Goal: Information Seeking & Learning: Learn about a topic

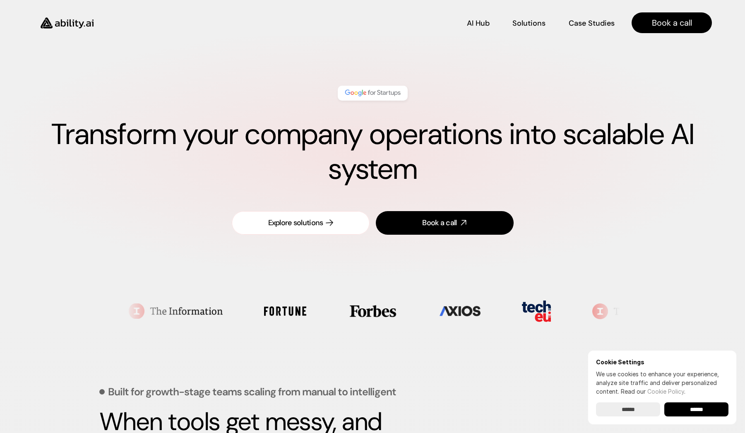
click at [341, 220] on link "Explore solutions" at bounding box center [301, 223] width 138 height 24
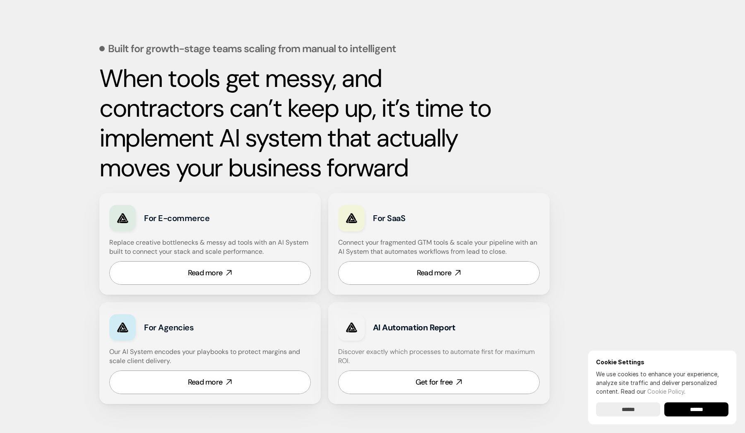
scroll to position [344, 0]
click at [422, 268] on div "Read more" at bounding box center [434, 272] width 35 height 10
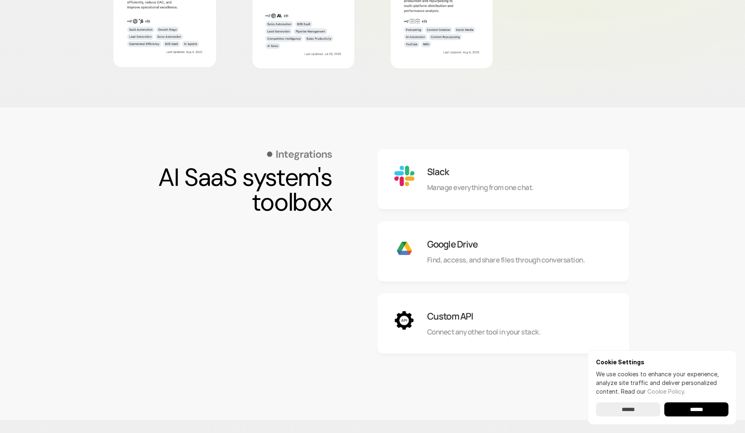
scroll to position [634, 0]
click at [621, 409] on input "******" at bounding box center [628, 409] width 64 height 14
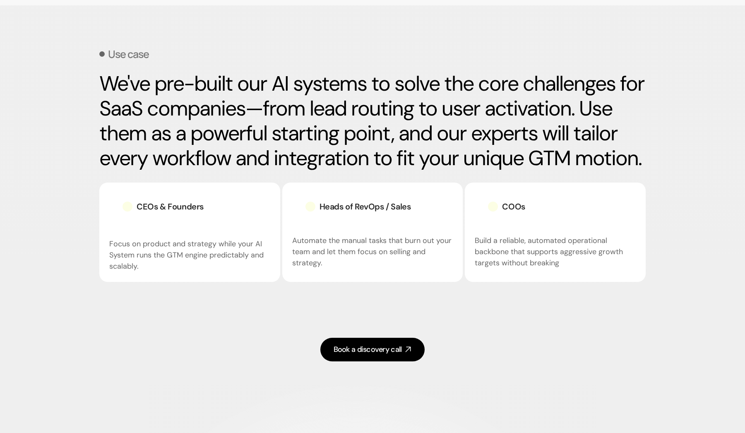
scroll to position [1049, 0]
click at [363, 211] on div "Heads of RevOps / Sales" at bounding box center [358, 206] width 132 height 28
click at [360, 204] on h3 "Heads of RevOps / Sales" at bounding box center [364, 206] width 91 height 12
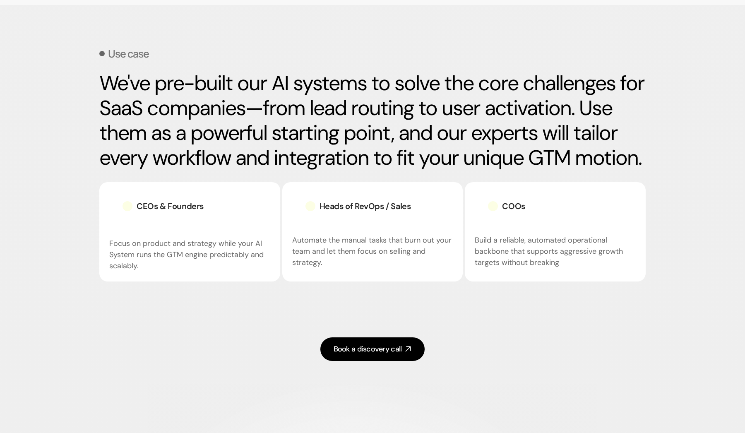
click at [175, 209] on h3 "CEOs & Founders" at bounding box center [170, 206] width 67 height 12
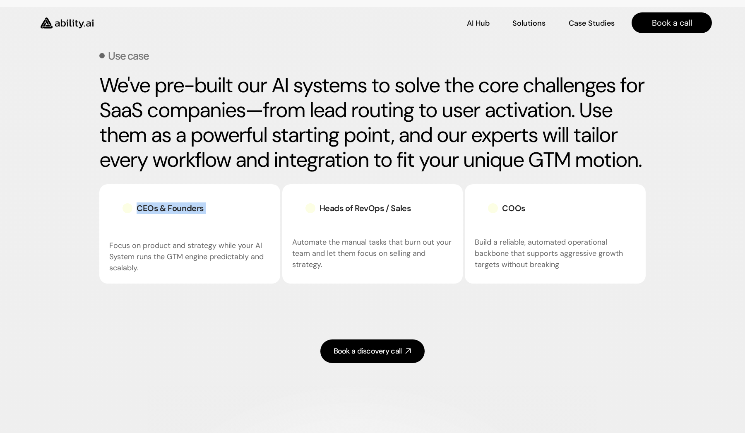
scroll to position [1045, 0]
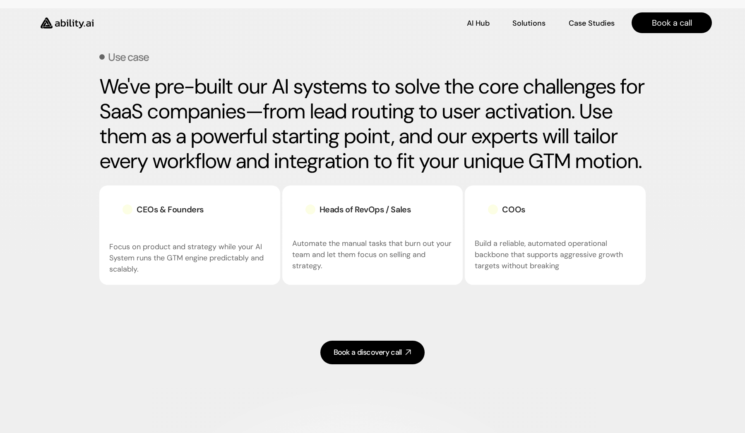
click at [484, 289] on div "Use case We've pre-built our AI systems to solve the core challenges for SaaS c…" at bounding box center [372, 174] width 546 height 287
